Goal: Information Seeking & Learning: Learn about a topic

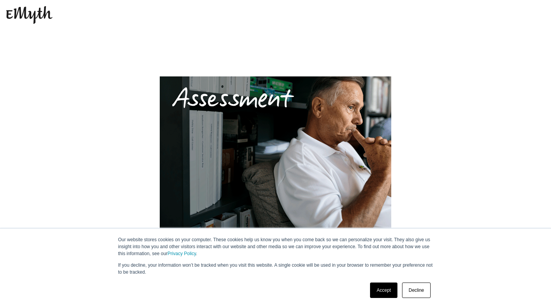
scroll to position [88, 0]
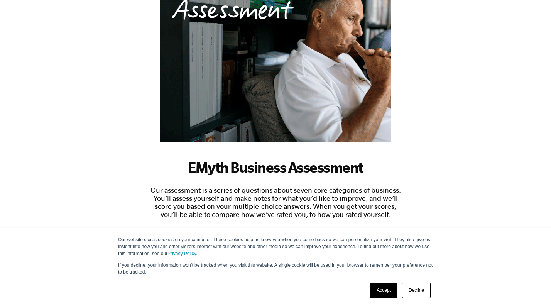
click at [417, 292] on link "Decline" at bounding box center [416, 290] width 29 height 15
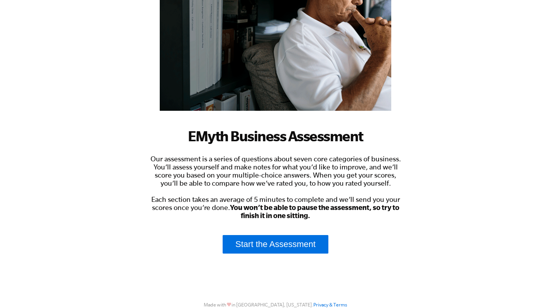
scroll to position [150, 0]
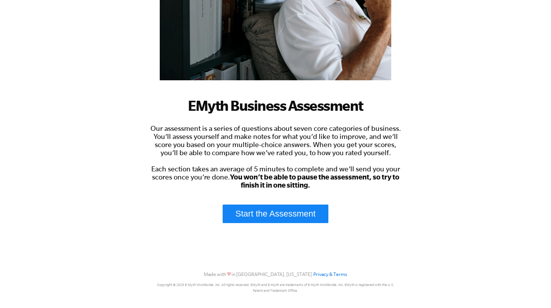
click at [313, 211] on link "Start the Assessment" at bounding box center [276, 214] width 106 height 19
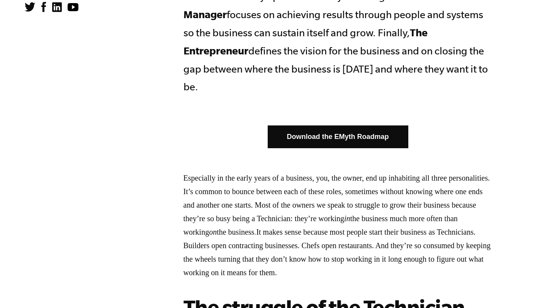
scroll to position [542, 0]
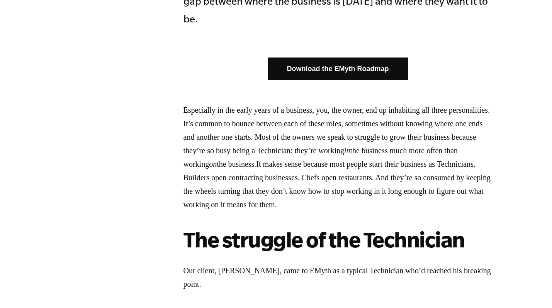
click at [320, 58] on link "Download the EMyth Roadmap" at bounding box center [337, 69] width 140 height 23
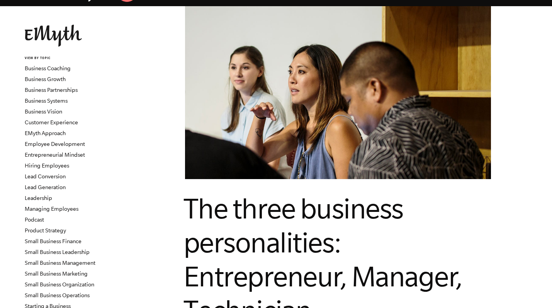
scroll to position [76, 0]
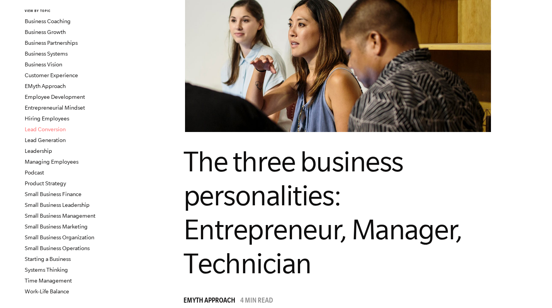
click at [39, 129] on link "Lead Conversion" at bounding box center [45, 129] width 41 height 6
